Goal: Task Accomplishment & Management: Use online tool/utility

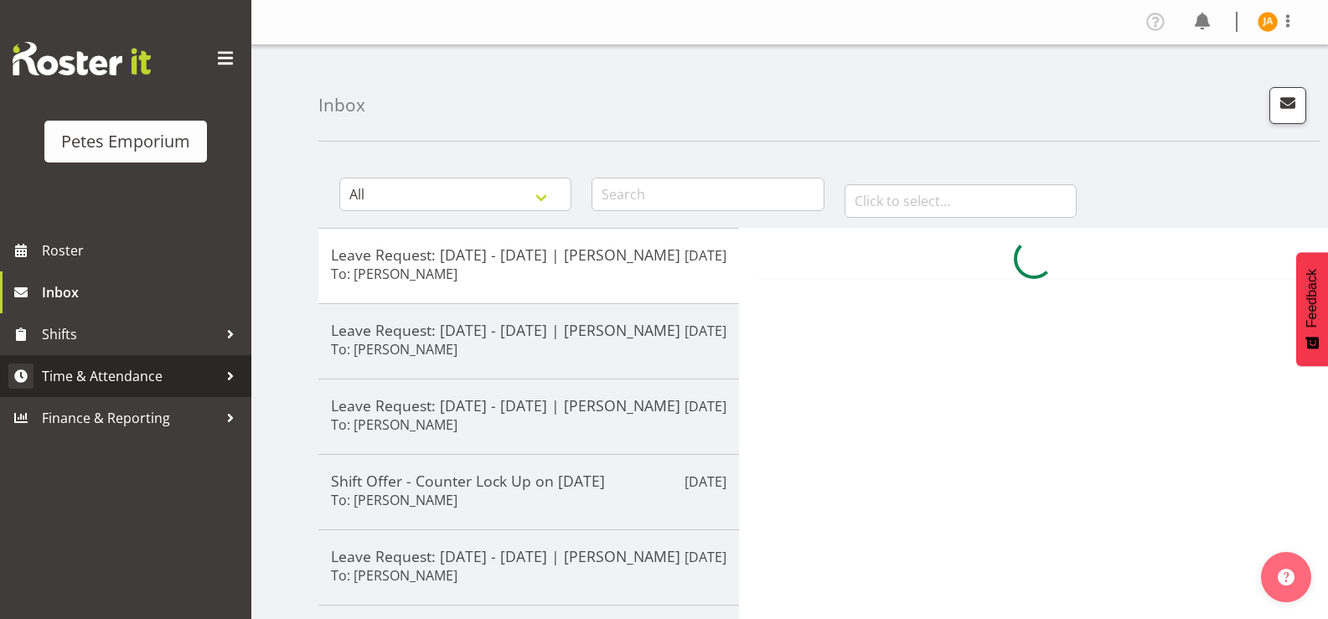
click at [155, 377] on span "Time & Attendance" at bounding box center [130, 376] width 176 height 25
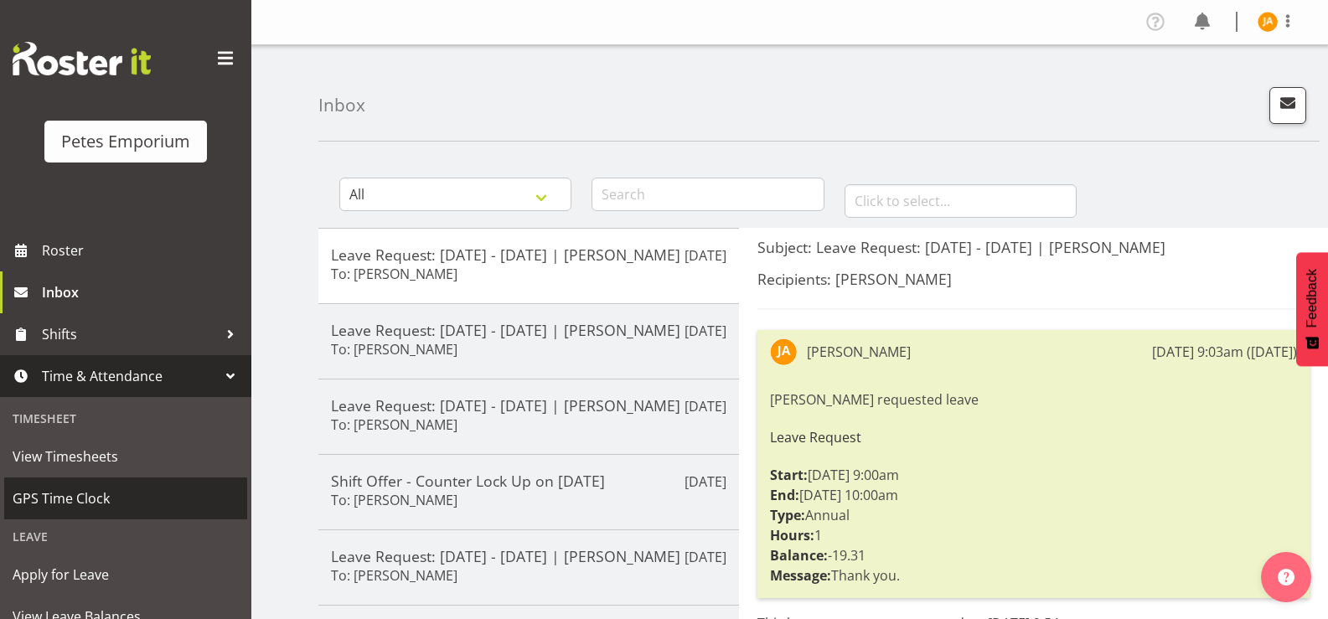
click at [95, 493] on span "GPS Time Clock" at bounding box center [126, 498] width 226 height 25
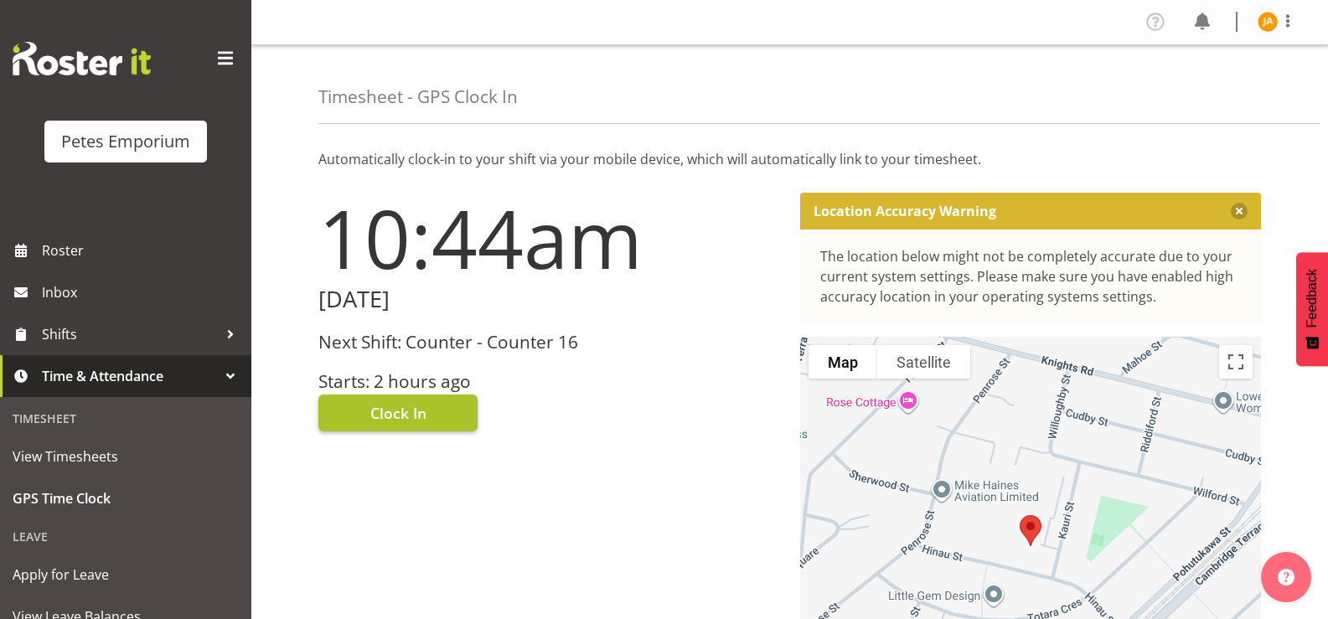
click at [439, 411] on button "Clock In" at bounding box center [397, 413] width 159 height 37
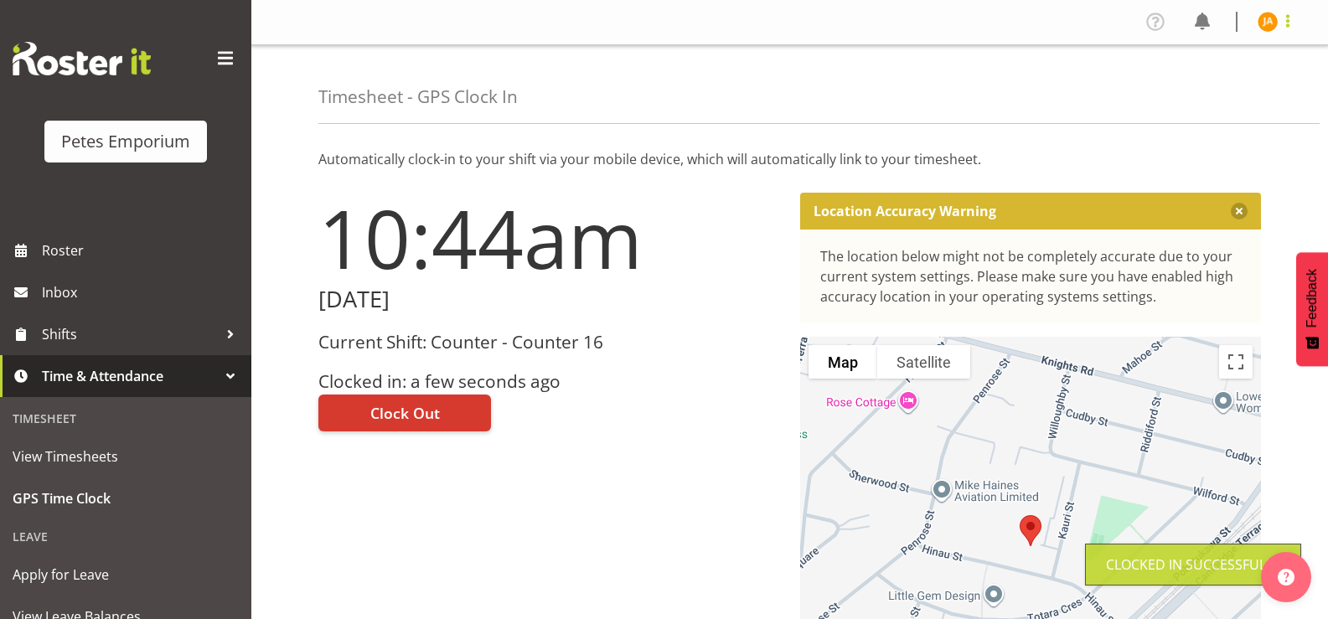
click at [1290, 23] on span at bounding box center [1288, 21] width 20 height 20
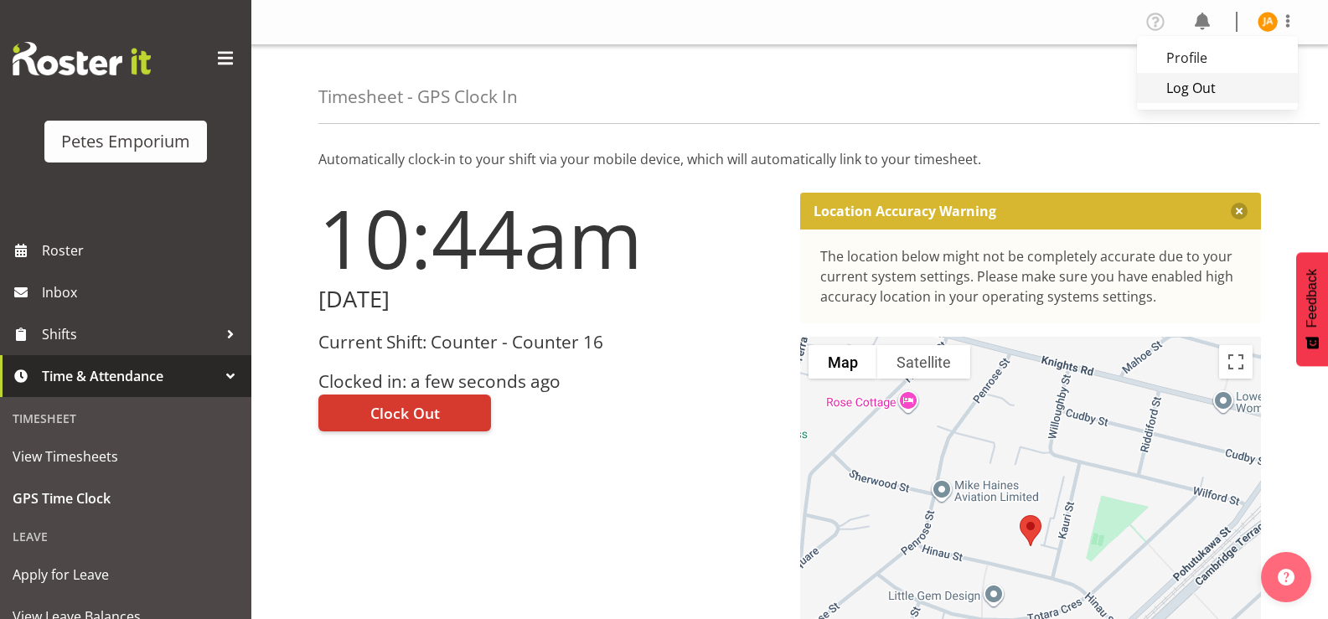
click at [1213, 91] on link "Log Out" at bounding box center [1217, 88] width 161 height 30
